Goal: Transaction & Acquisition: Purchase product/service

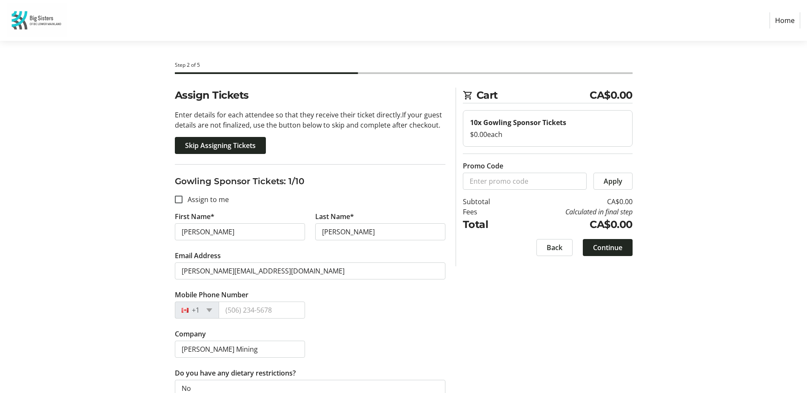
scroll to position [2388, 0]
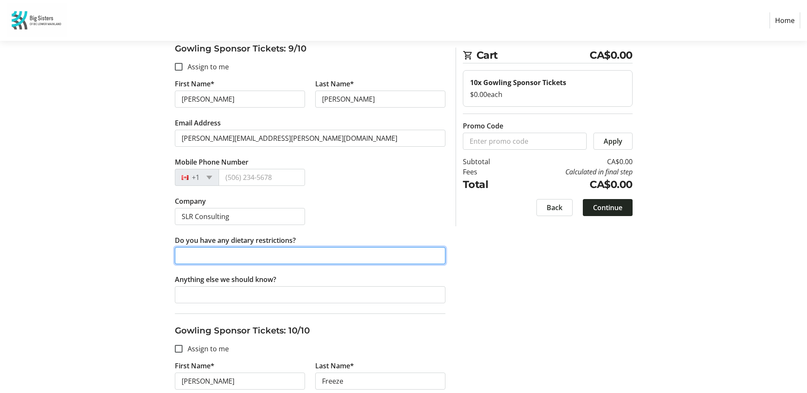
click at [203, 258] on input "Do you have any dietary restrictions?" at bounding box center [310, 255] width 270 height 17
paste input "am anaphylactic allergic to sunflower seeds and sunflower plant greens."
click at [196, 256] on input "am anaphylactic allergic to sunflower seeds and sunflower plant greens." at bounding box center [310, 255] width 270 height 17
click at [245, 256] on input "Anaphylactic allergic to sunflower seeds and sunflower plant greens." at bounding box center [310, 255] width 270 height 17
click at [400, 254] on input "Anaphylactic allergy to sunflower seeds and sunflower plant greens." at bounding box center [310, 255] width 270 height 17
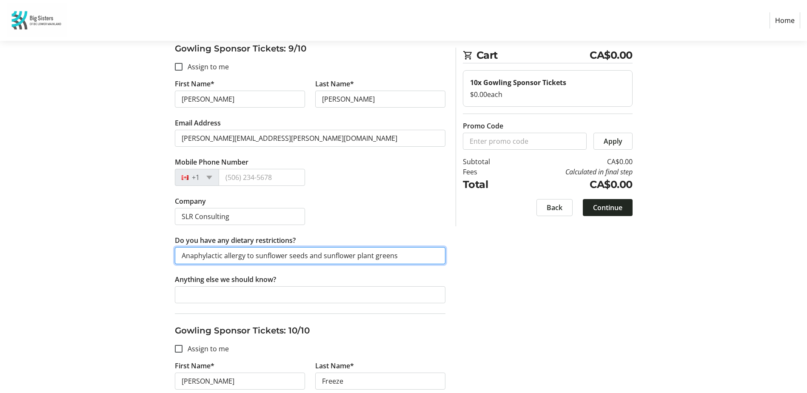
type input "Anaphylactic allergy to sunflower seeds and sunflower plant greens"
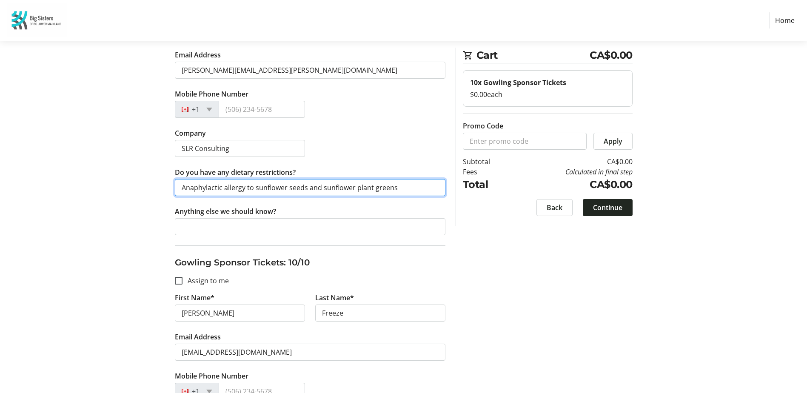
scroll to position [2591, 0]
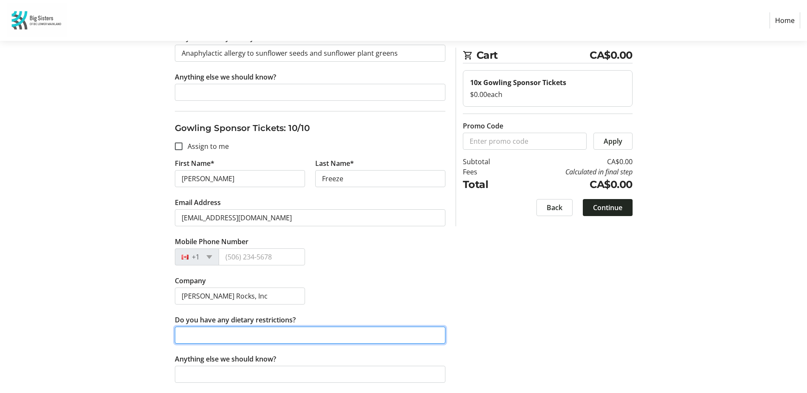
click at [244, 334] on input "Do you have any dietary restrictions?" at bounding box center [310, 335] width 270 height 17
type input "Unknown at this time"
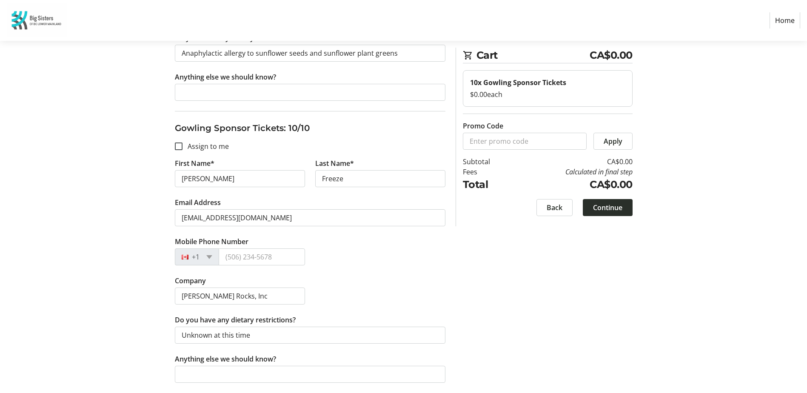
click at [610, 205] on span "Continue" at bounding box center [607, 207] width 29 height 10
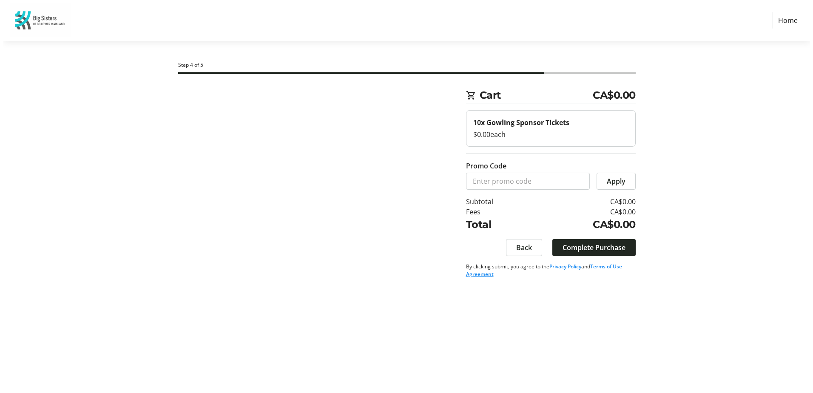
scroll to position [0, 0]
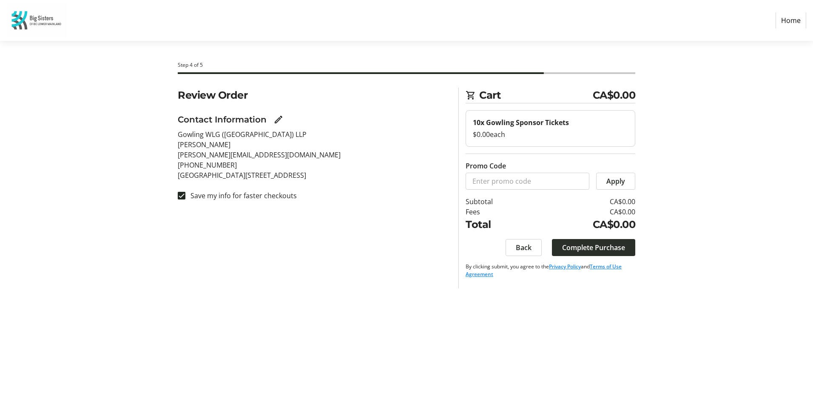
click at [586, 248] on span "Complete Purchase" at bounding box center [593, 247] width 63 height 10
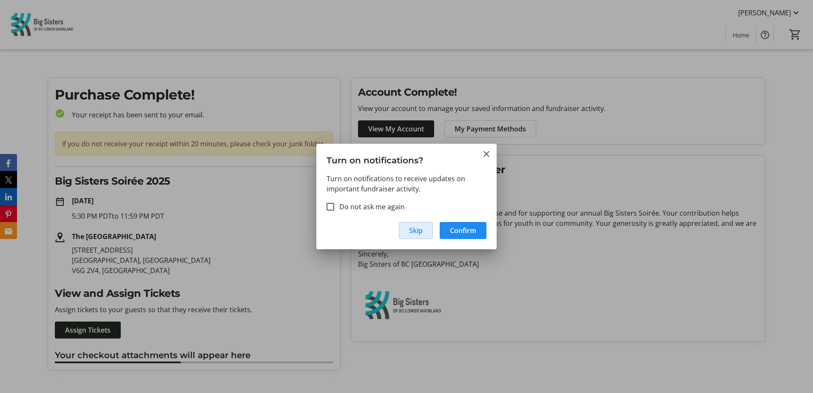
click at [418, 229] on span "Skip" at bounding box center [416, 230] width 14 height 10
